Goal: Task Accomplishment & Management: Complete application form

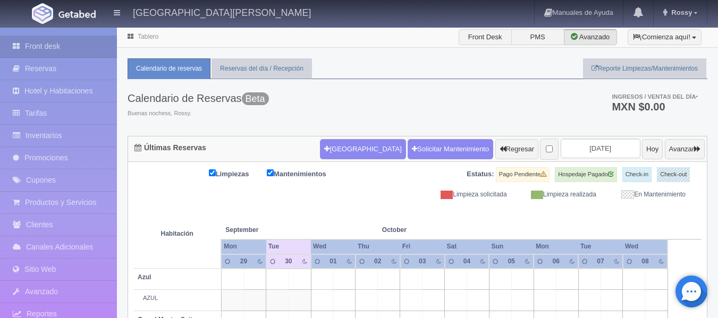
click at [132, 36] on icon at bounding box center [130, 36] width 11 height 6
click at [129, 35] on icon at bounding box center [130, 36] width 11 height 6
click at [489, 34] on label "Front Desk" at bounding box center [485, 37] width 53 height 16
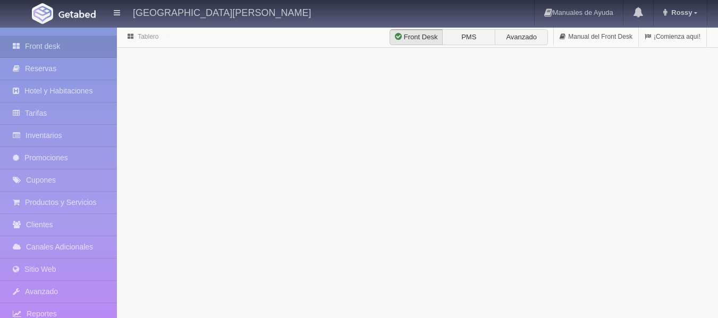
click at [540, 38] on label "Avanzado" at bounding box center [521, 37] width 53 height 16
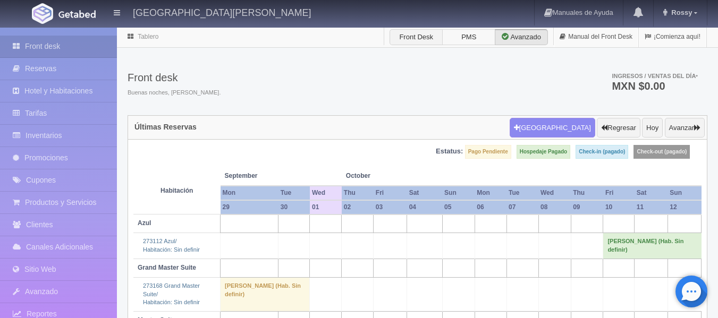
click at [477, 29] on label "PMS" at bounding box center [468, 37] width 53 height 16
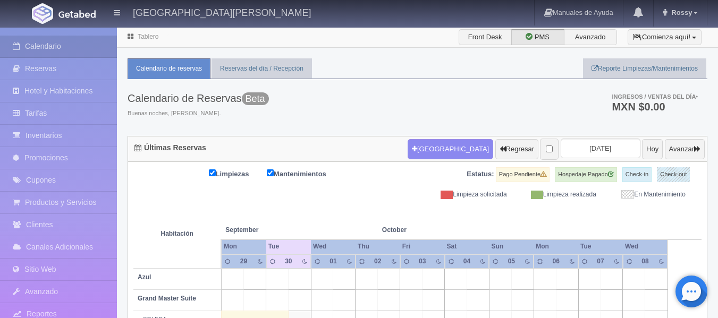
click at [146, 39] on link "Tablero" at bounding box center [148, 36] width 21 height 7
click at [571, 7] on link "Manuales de Ayuda" at bounding box center [579, 13] width 88 height 26
click at [43, 46] on link "Calendario" at bounding box center [58, 47] width 117 height 22
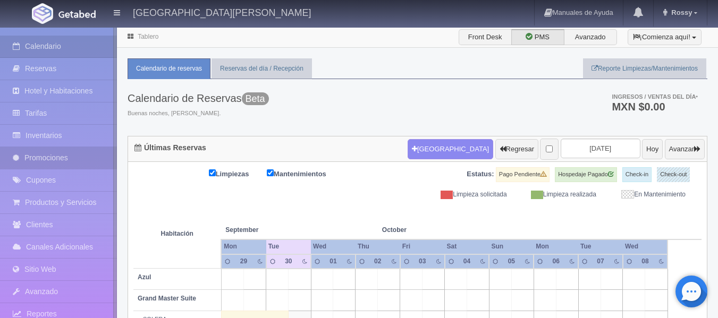
click at [42, 148] on link "Promociones" at bounding box center [58, 158] width 117 height 22
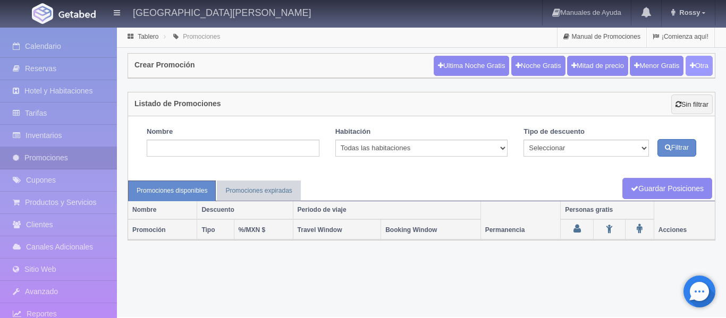
click at [704, 56] on button "Otra" at bounding box center [699, 66] width 27 height 20
checkbox input "true"
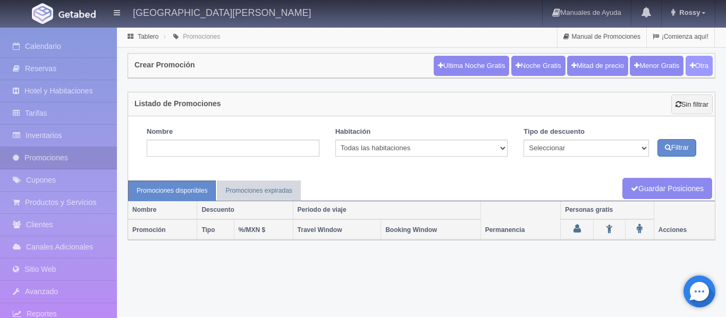
checkbox input "true"
type input "20"
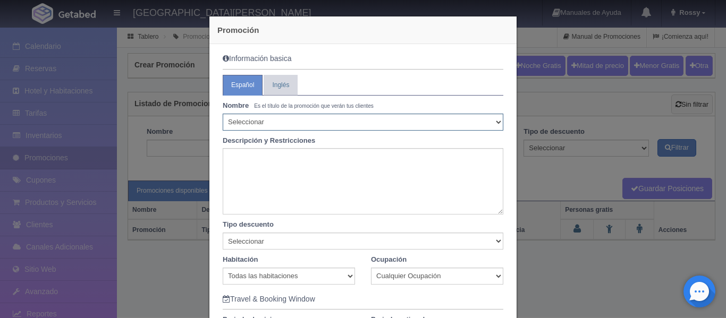
click at [280, 127] on select "Seleccionar 10% de descuento 15% de descuento 15% de descuento y 2 menores grat…" at bounding box center [363, 122] width 281 height 17
select select "20% de descuento"
click at [223, 114] on select "Seleccionar 10% de descuento 15% de descuento 15% de descuento y 2 menores grat…" at bounding box center [363, 122] width 281 height 17
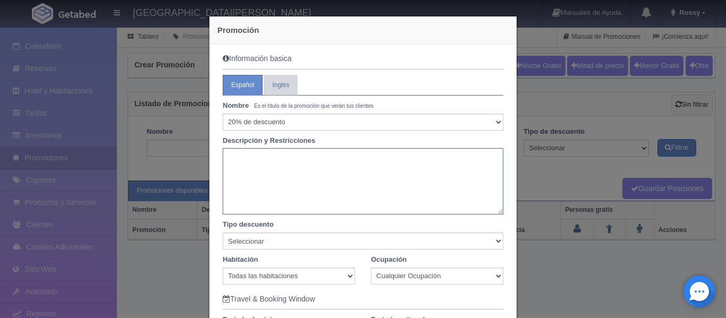
click at [255, 161] on textarea at bounding box center [363, 181] width 281 height 66
drag, startPoint x: 281, startPoint y: 160, endPoint x: 222, endPoint y: 158, distance: 59.0
click at [223, 158] on textarea "Promo Flash" at bounding box center [363, 181] width 281 height 66
type textarea "P"
click at [279, 243] on select "Seleccionar Noche gratis Última Noche General" at bounding box center [363, 241] width 281 height 17
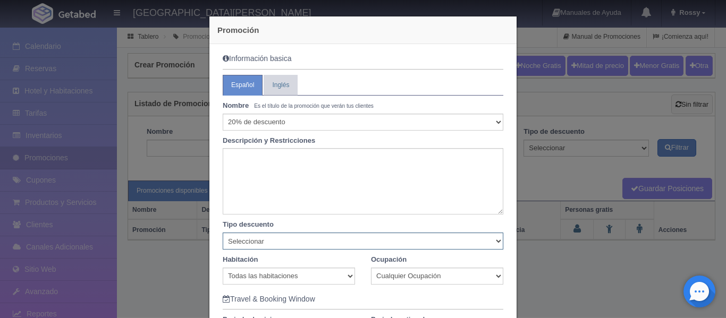
select select "General"
click at [223, 233] on select "Seleccionar Noche gratis Última Noche General" at bounding box center [363, 241] width 281 height 17
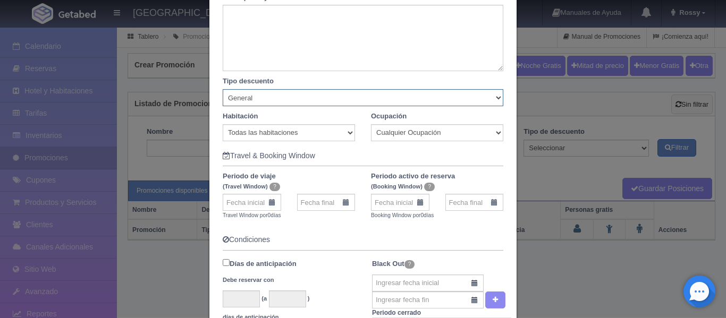
scroll to position [145, 0]
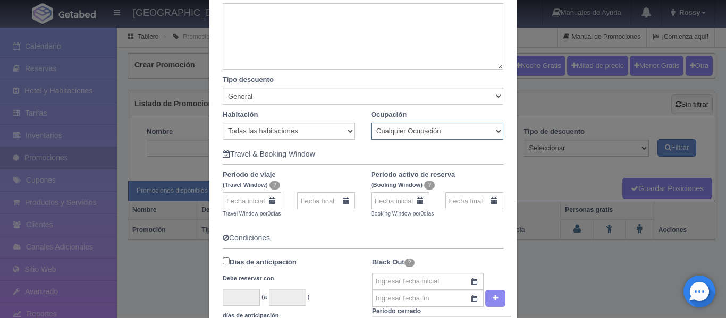
click at [426, 131] on select "Cualquier Ocupación" at bounding box center [437, 131] width 132 height 17
click at [264, 208] on input "text" at bounding box center [252, 200] width 58 height 17
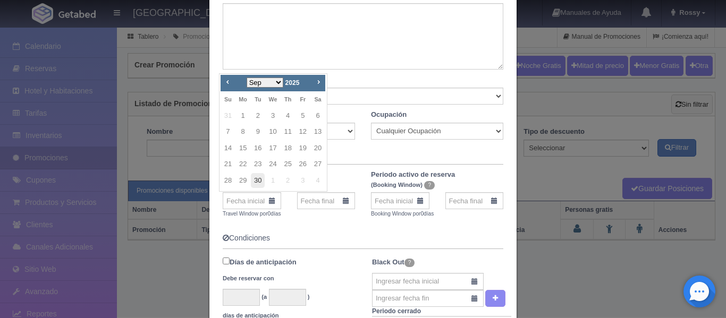
click at [257, 176] on link "30" at bounding box center [258, 180] width 14 height 15
type input "30-09-2025"
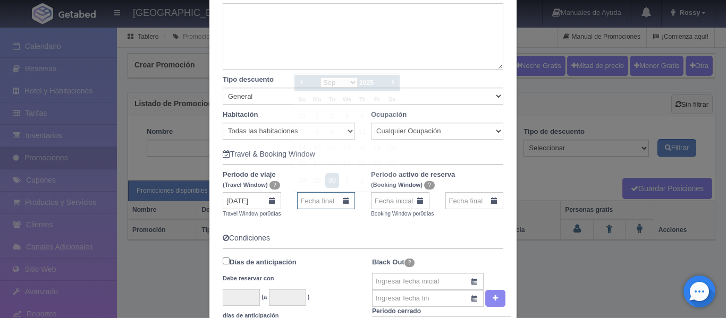
click at [318, 199] on input "text" at bounding box center [326, 200] width 58 height 17
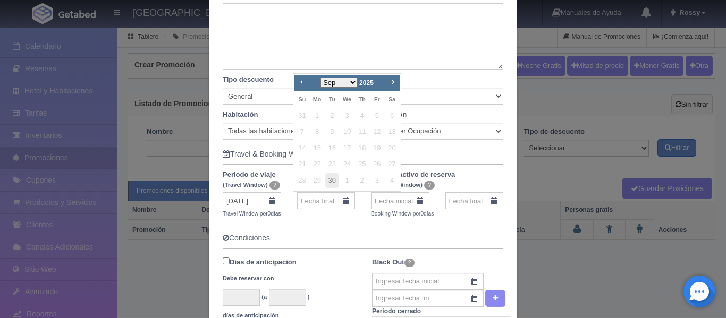
click at [353, 82] on select "Sep Oct Nov Dec" at bounding box center [339, 83] width 37 height 10
click at [315, 133] on link "6" at bounding box center [317, 131] width 14 height 15
type input "06-10-2025"
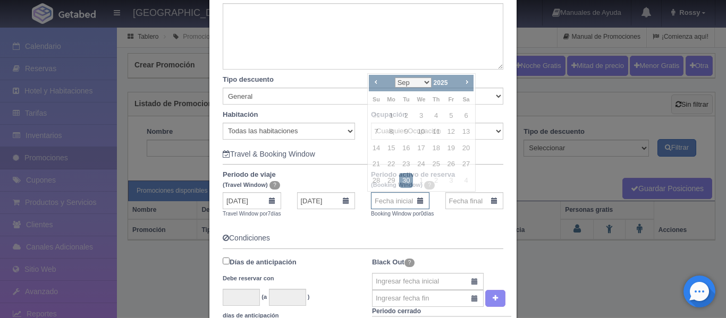
click at [416, 201] on input "text" at bounding box center [400, 200] width 58 height 17
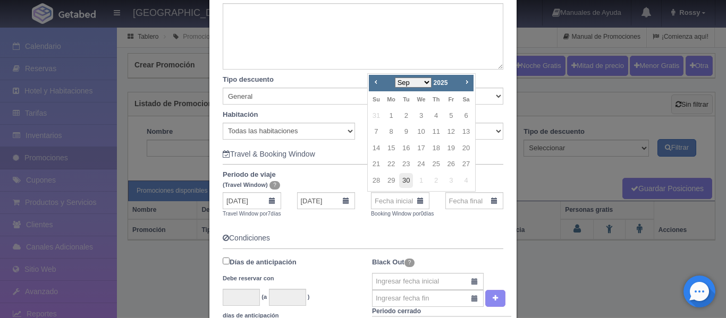
click at [402, 181] on link "30" at bounding box center [406, 180] width 14 height 15
type input "30-09-2025"
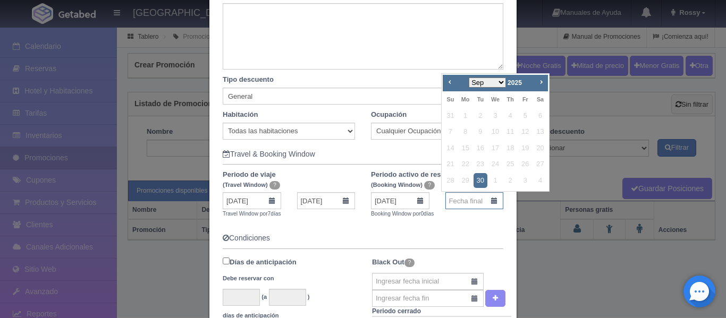
click at [488, 200] on input "text" at bounding box center [474, 200] width 58 height 17
click at [544, 81] on span "Next" at bounding box center [541, 82] width 9 height 9
click at [469, 132] on link "6" at bounding box center [466, 131] width 14 height 15
type input "06-10-2025"
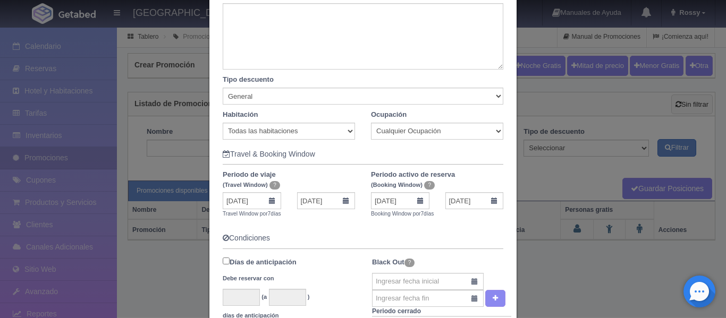
click at [224, 264] on input "Días de anticipación Debe reservar con" at bounding box center [226, 261] width 7 height 7
checkbox input "false"
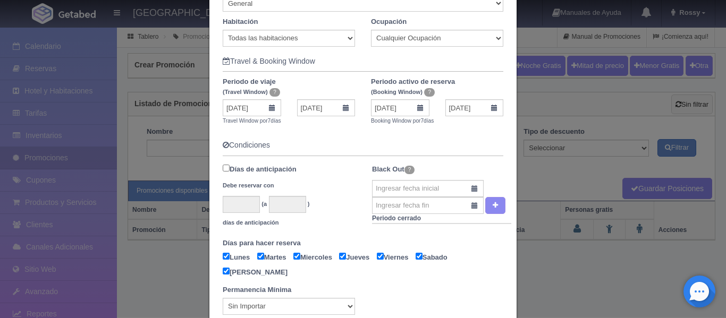
scroll to position [240, 0]
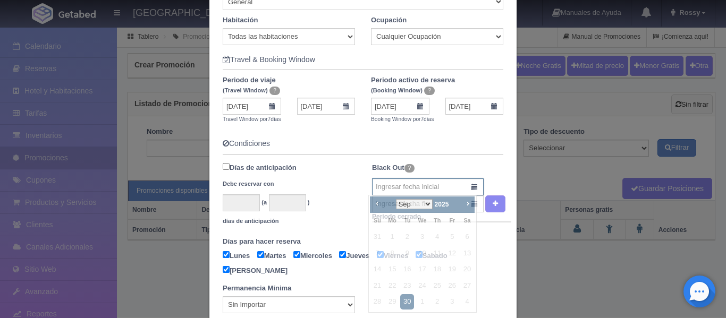
click at [473, 189] on input "text" at bounding box center [428, 187] width 112 height 17
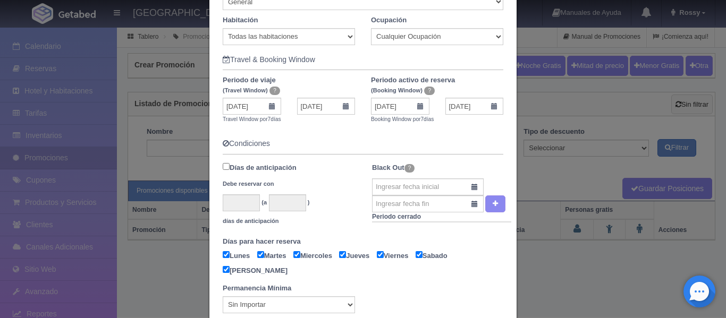
click at [487, 160] on div "Black Out ? Periodo cerrado" at bounding box center [441, 196] width 139 height 72
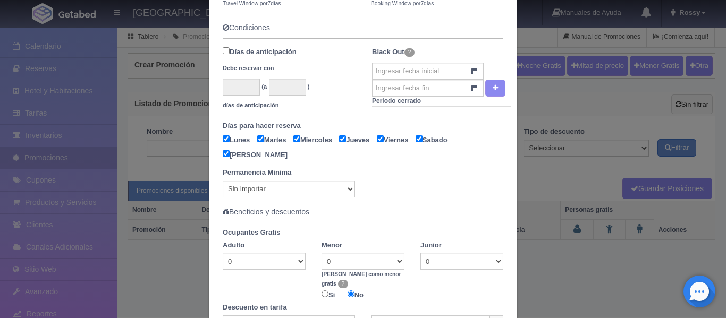
scroll to position [357, 0]
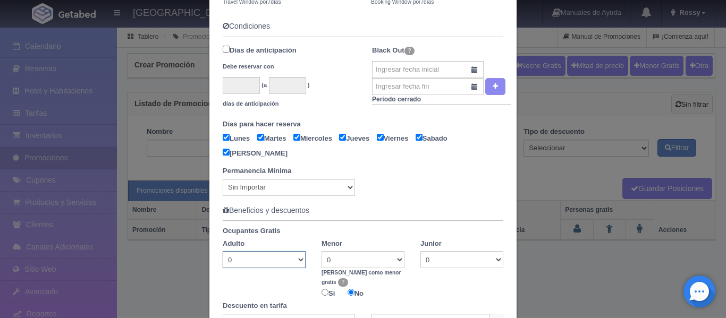
click at [245, 260] on select "0 1 2 3" at bounding box center [264, 259] width 83 height 17
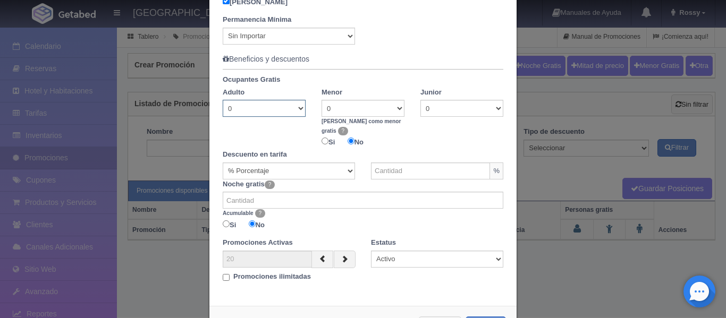
scroll to position [512, 0]
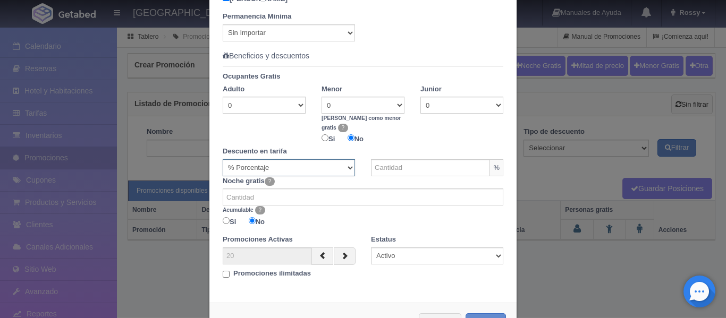
click at [346, 159] on select "% Porcentaje MXN $ Cantidad" at bounding box center [289, 167] width 132 height 17
click at [456, 161] on input "text" at bounding box center [430, 167] width 119 height 17
type input "20"
click at [377, 190] on input "number" at bounding box center [363, 197] width 281 height 17
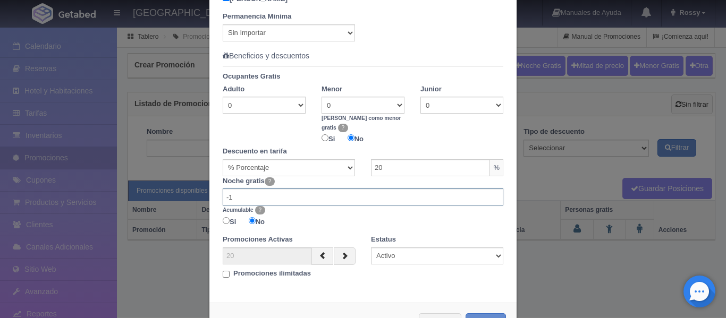
click at [493, 190] on input "-1" at bounding box center [363, 197] width 281 height 17
type input "0"
click at [490, 189] on input "0" at bounding box center [363, 197] width 281 height 17
click at [399, 248] on select "Activo Inactivo" at bounding box center [437, 256] width 132 height 17
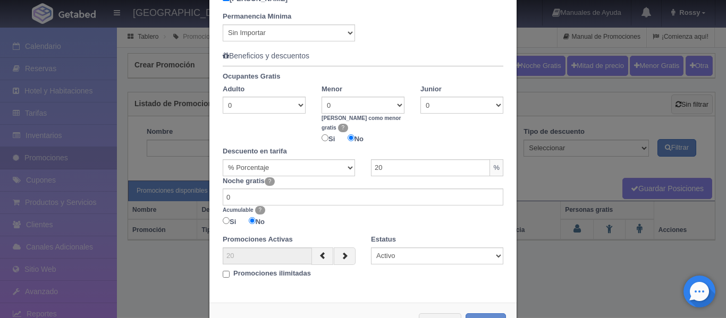
click at [223, 271] on input "Promociones ilimitadas" at bounding box center [226, 274] width 7 height 7
checkbox input "true"
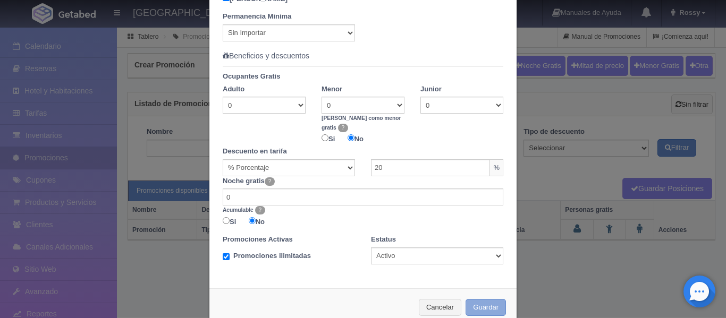
click at [470, 299] on button "Guardar" at bounding box center [486, 308] width 40 height 18
